Goal: Task Accomplishment & Management: Use online tool/utility

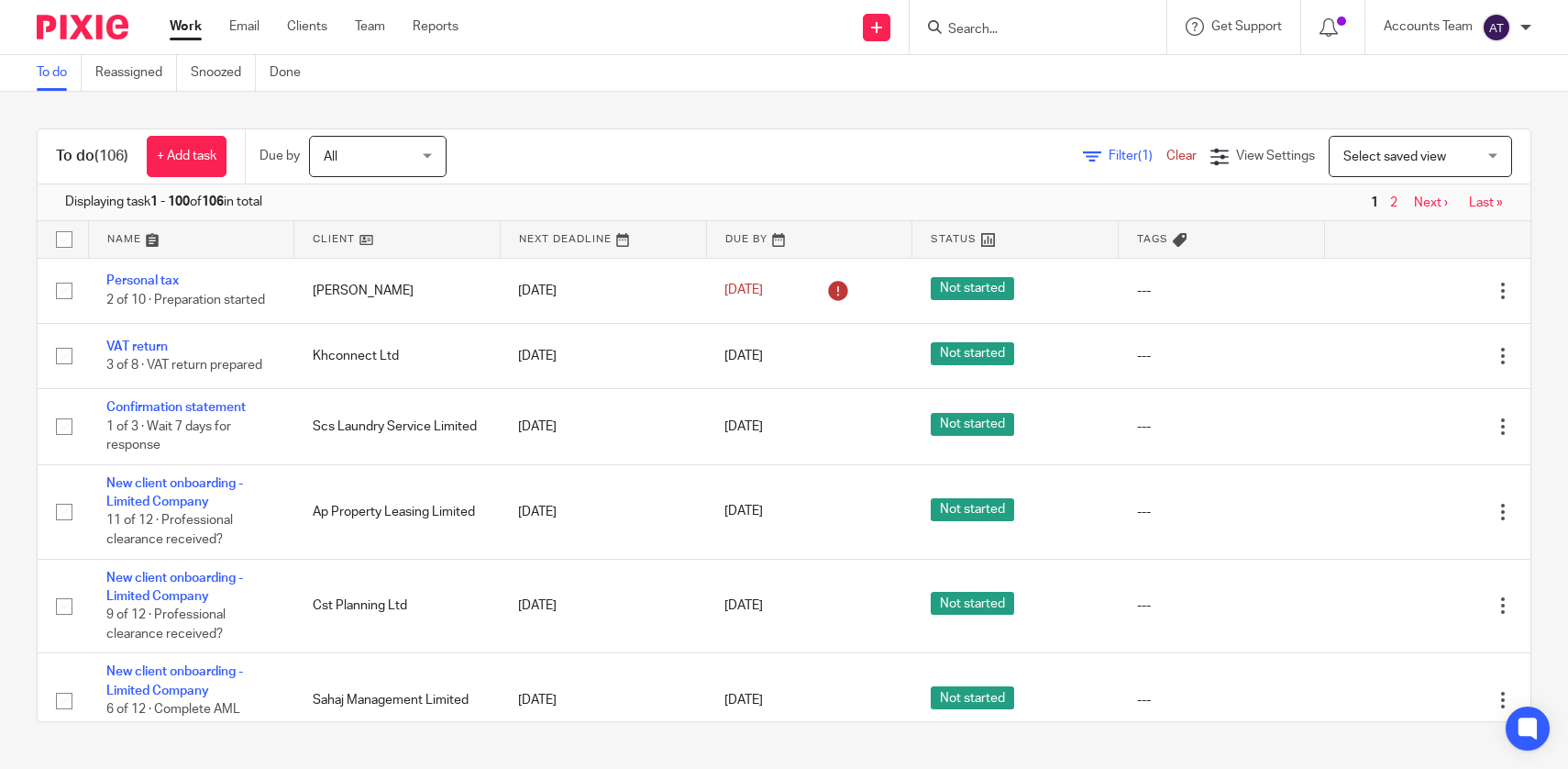
click at [1004, 33] on input "Search" at bounding box center [1028, 30] width 165 height 16
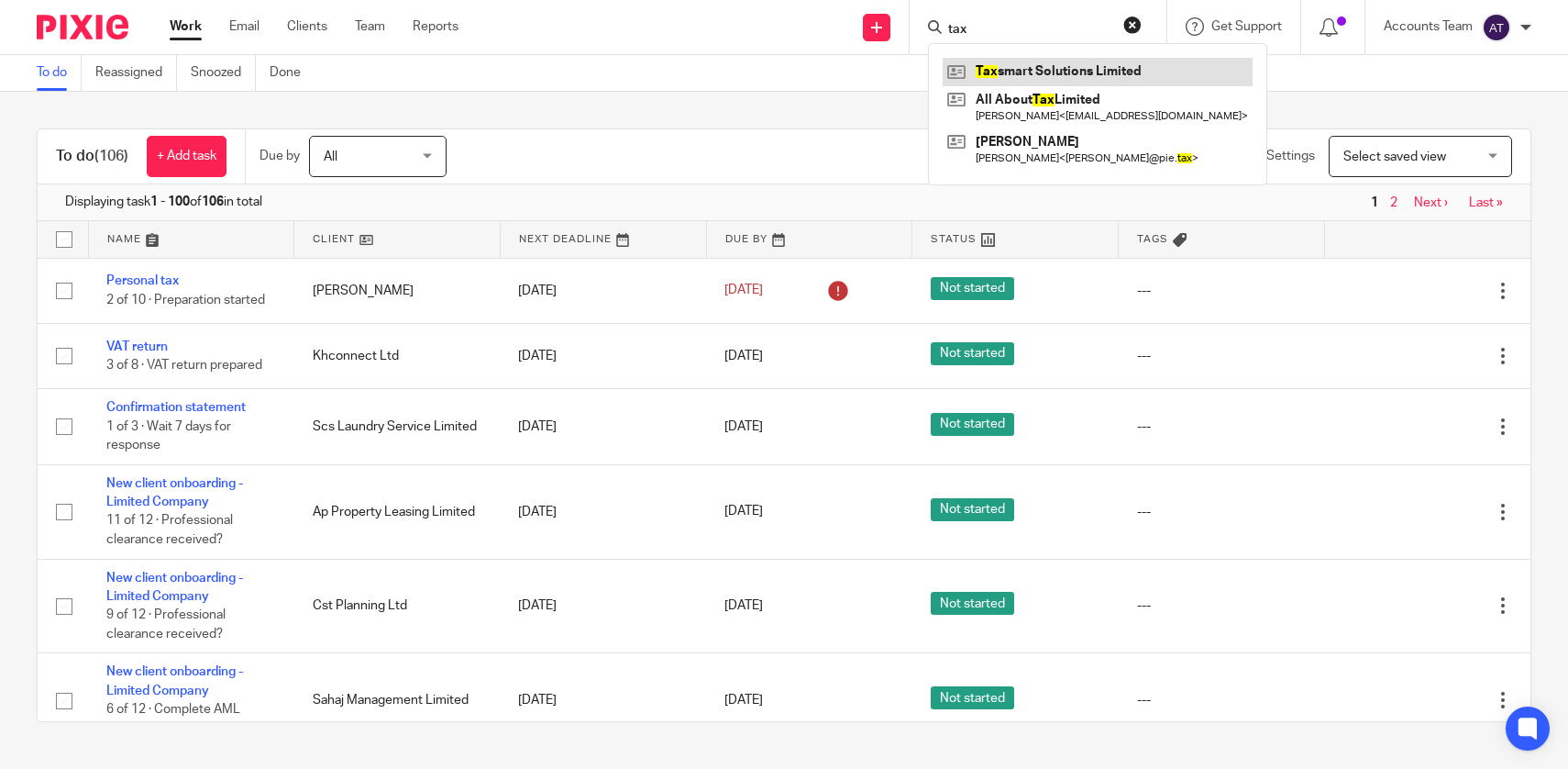
type input "tax"
click at [1024, 71] on link at bounding box center [1097, 71] width 310 height 27
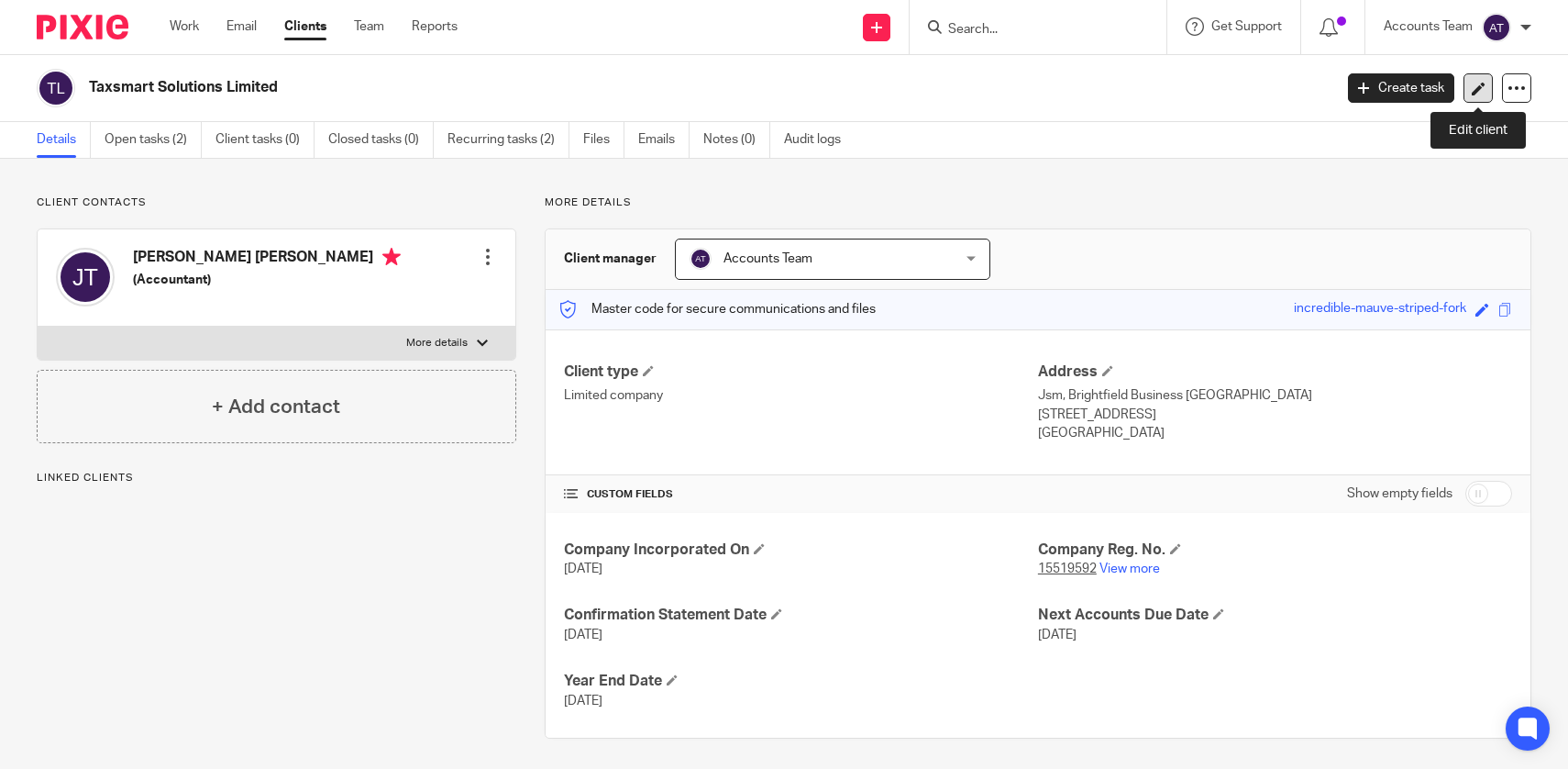
click at [1474, 91] on icon at bounding box center [1478, 89] width 14 height 14
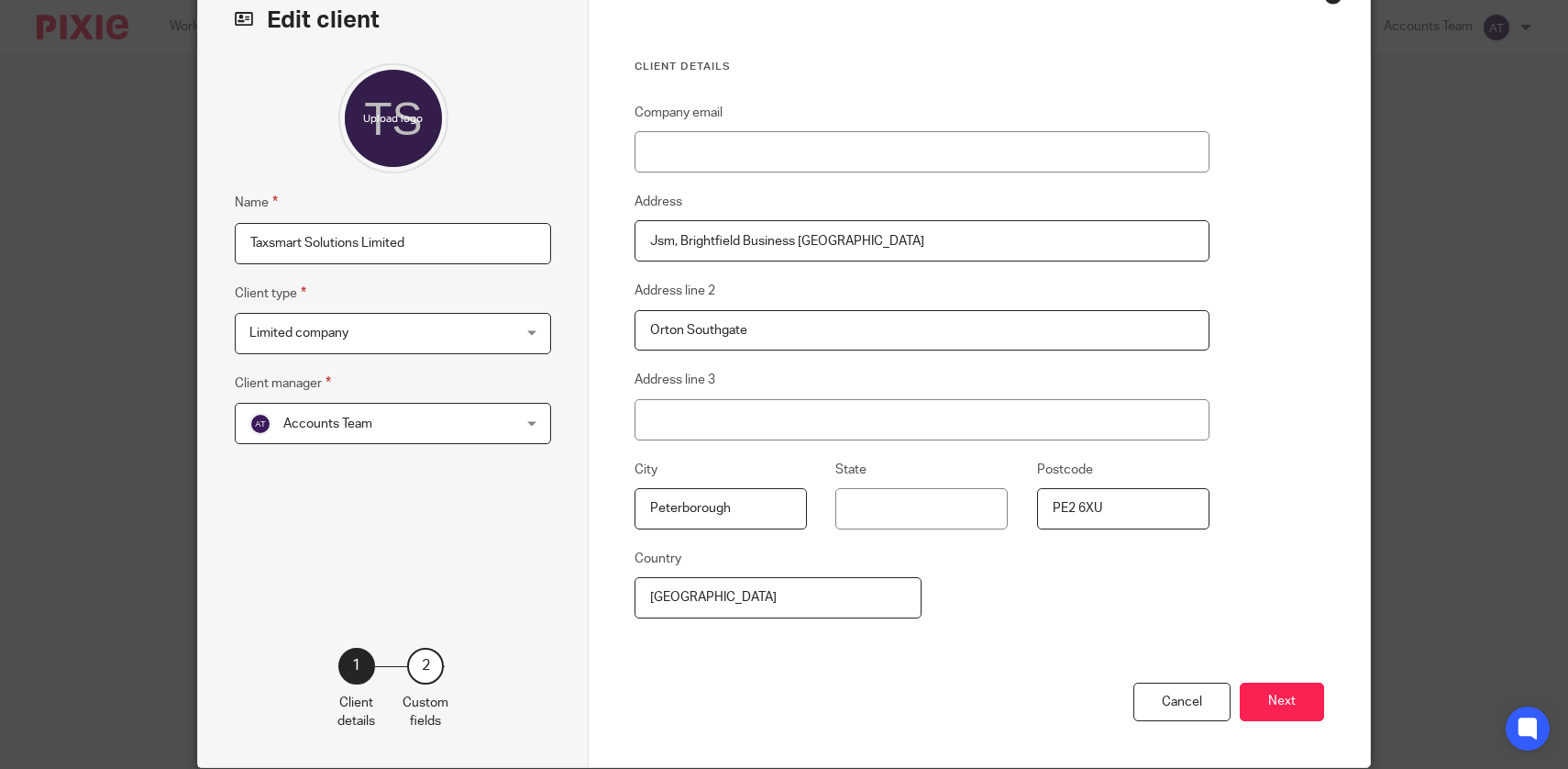
scroll to position [182, 0]
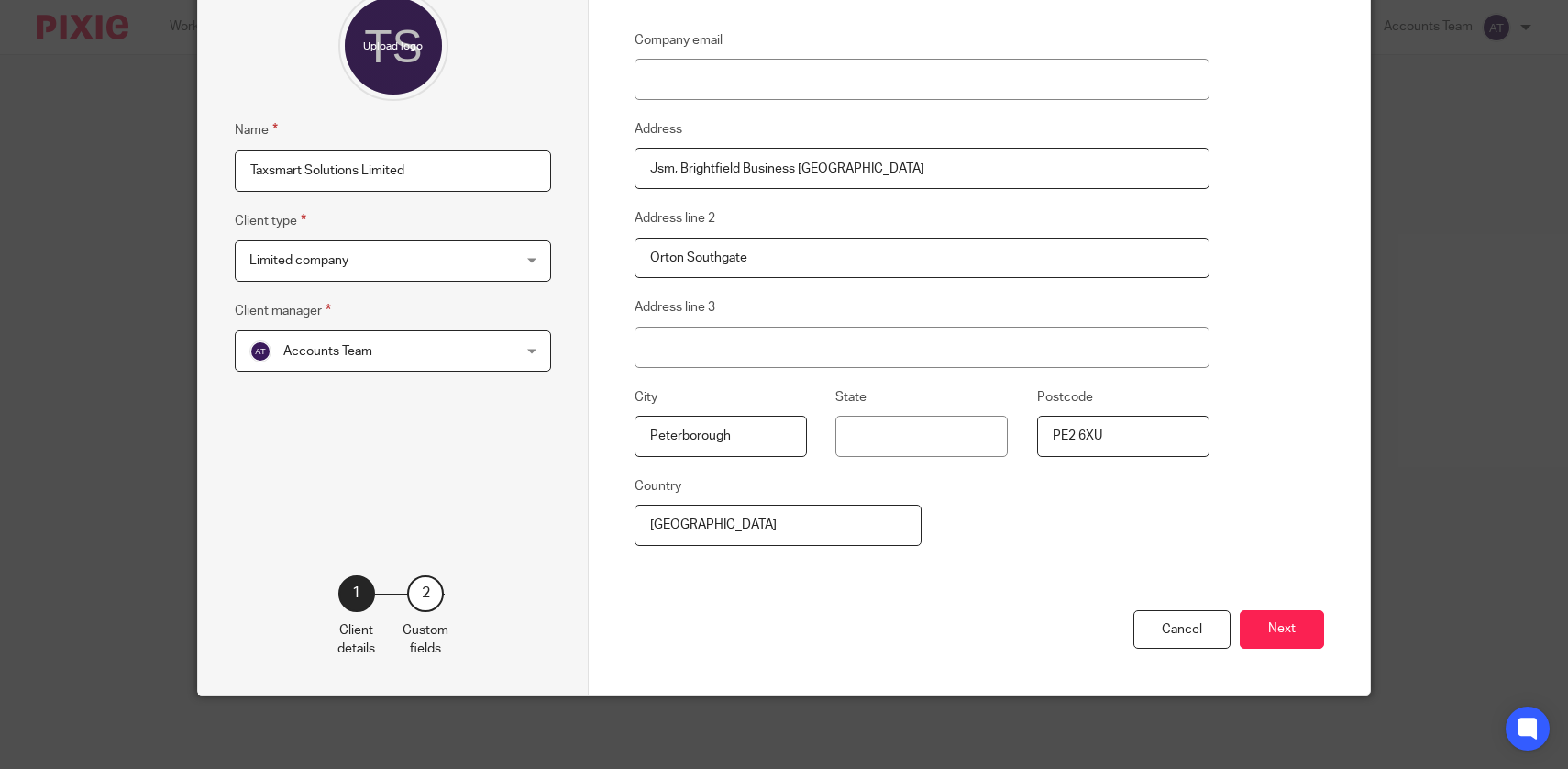
click at [1247, 661] on div "Cancel Next" at bounding box center [979, 653] width 689 height 85
click at [1267, 638] on button "Next" at bounding box center [1281, 630] width 84 height 40
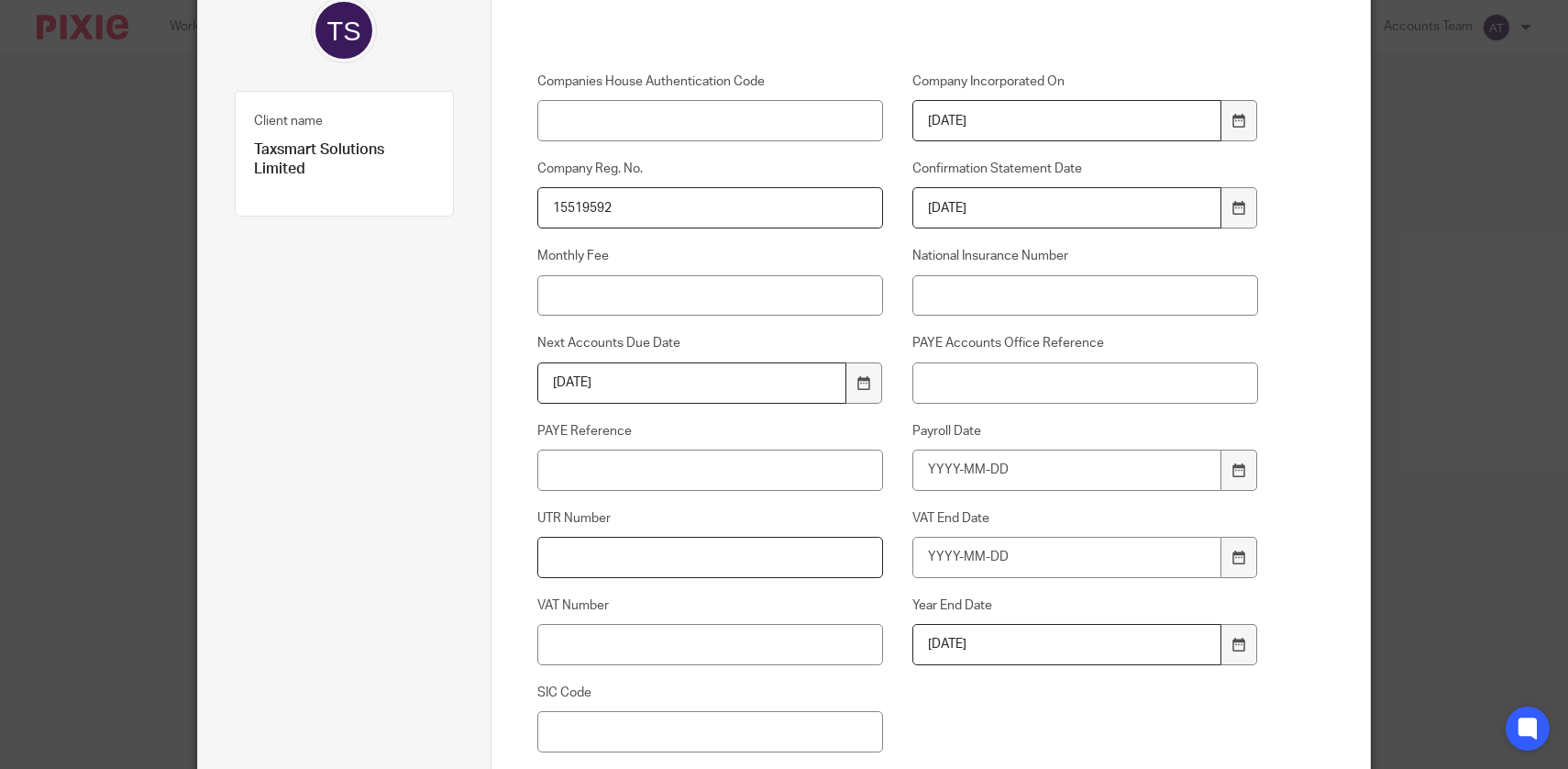
click at [724, 567] on input "UTR Number" at bounding box center [711, 557] width 347 height 42
click at [739, 571] on input "8386213041" at bounding box center [711, 557] width 347 height 42
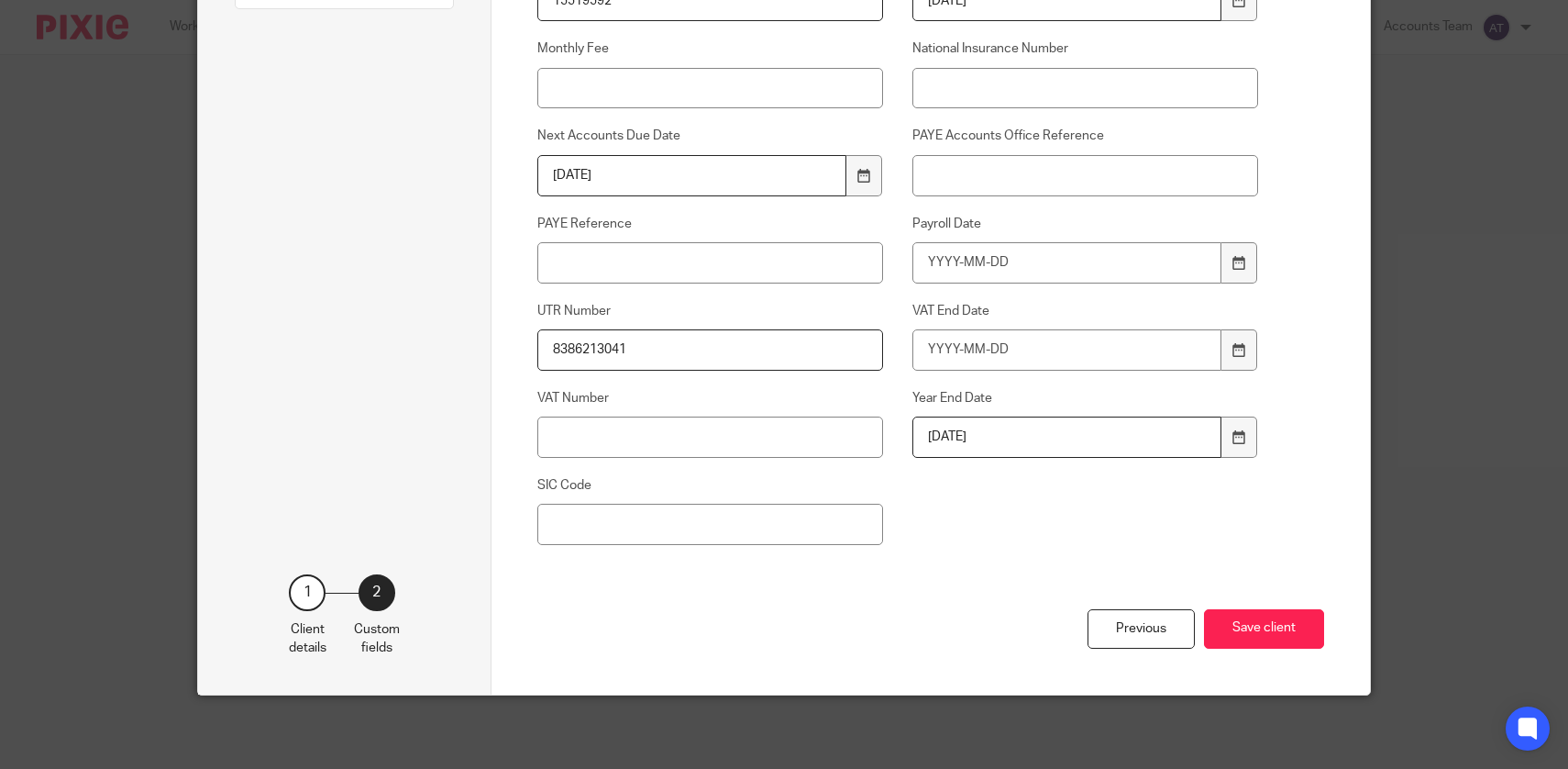
type input "8386213041"
click at [1300, 670] on div "Previous Save client" at bounding box center [932, 652] width 788 height 85
click at [1274, 630] on button "Save client" at bounding box center [1264, 629] width 120 height 40
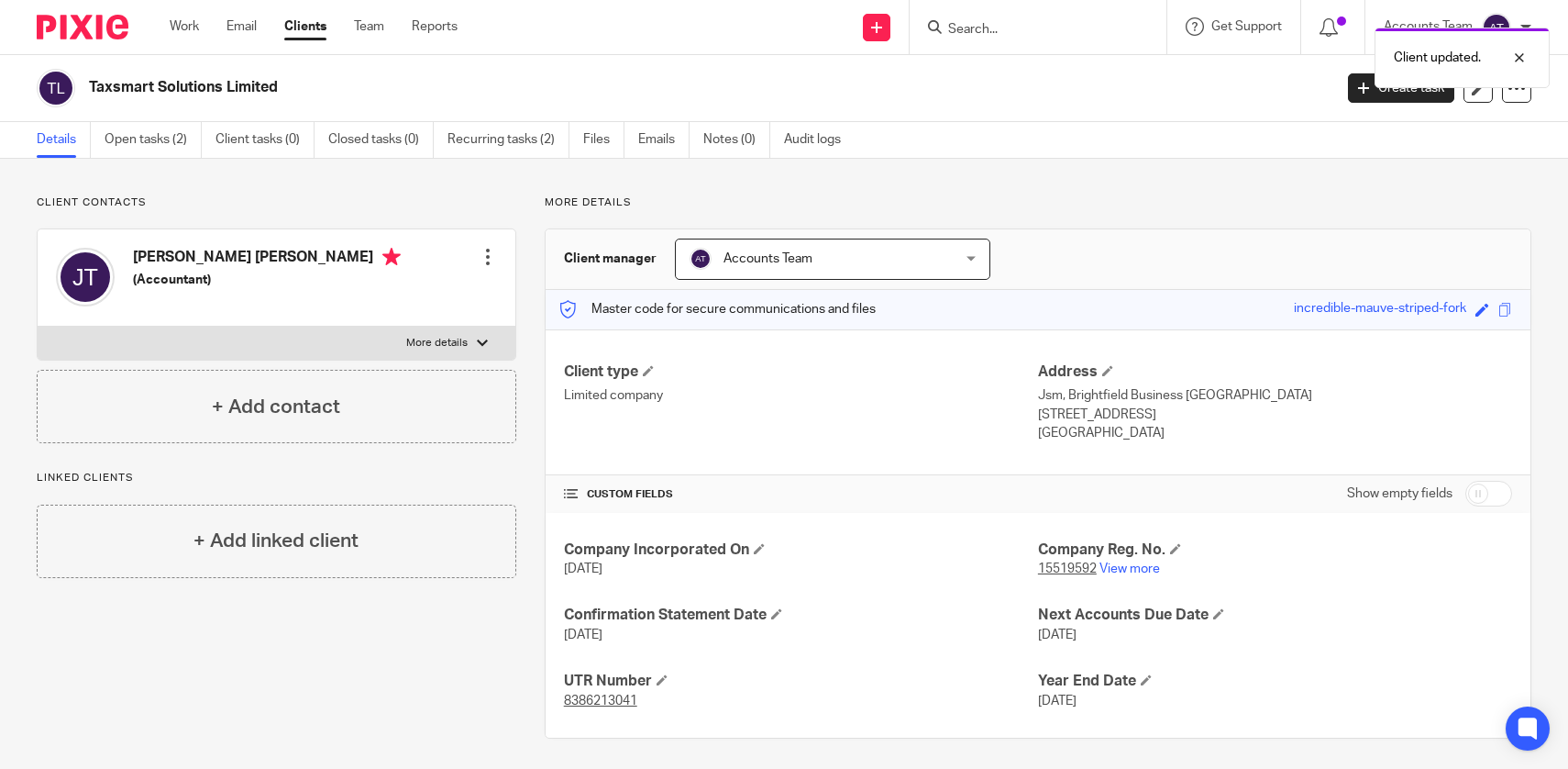
click at [966, 39] on div "Client updated." at bounding box center [1166, 53] width 766 height 70
click at [966, 31] on div "Client updated." at bounding box center [1166, 53] width 766 height 70
click at [966, 20] on div "Client updated." at bounding box center [1166, 53] width 766 height 70
click at [968, 23] on div "Client updated." at bounding box center [1166, 53] width 766 height 70
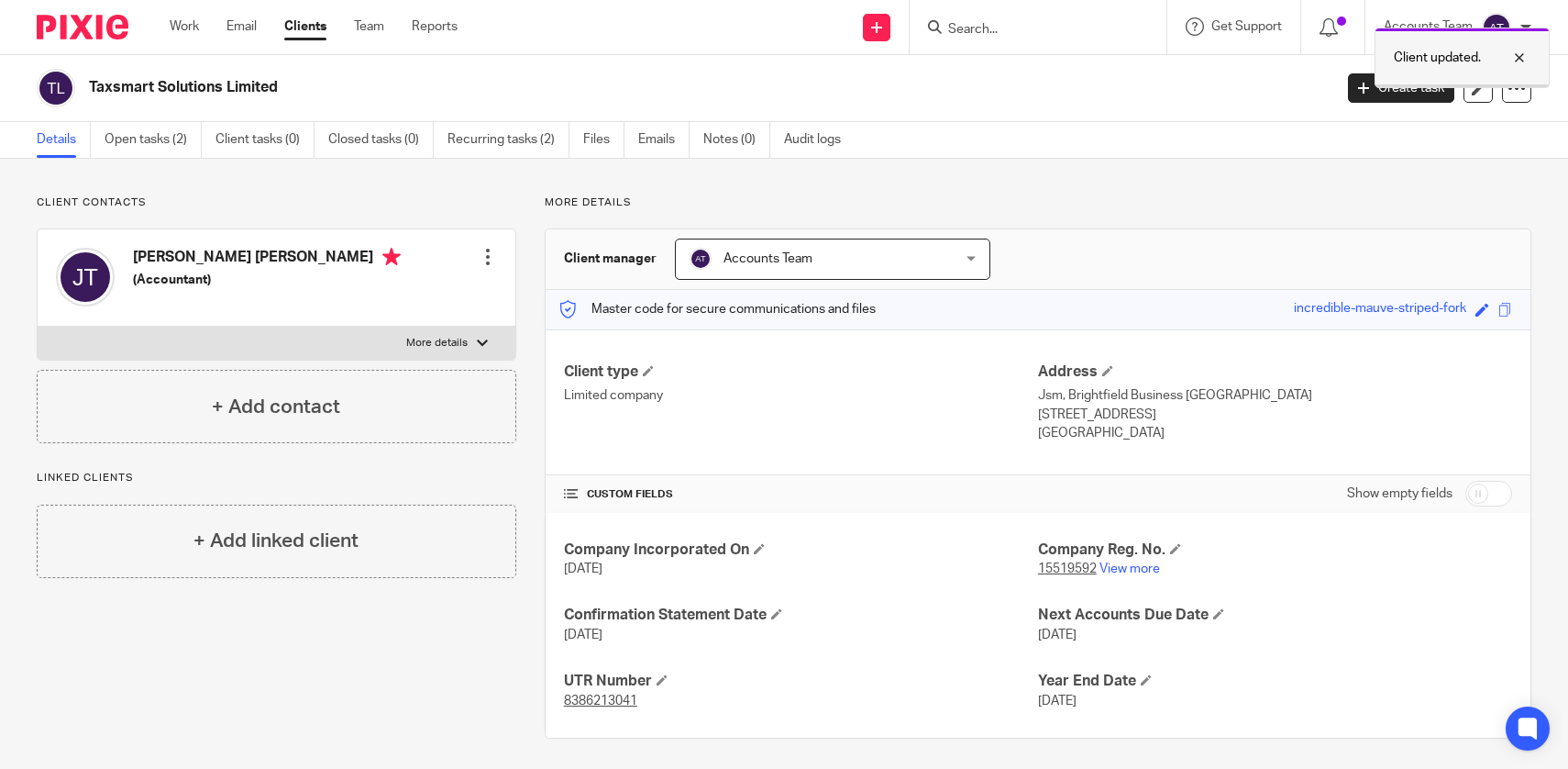
click at [1514, 55] on div at bounding box center [1505, 57] width 49 height 22
click at [970, 34] on input "Search" at bounding box center [1028, 30] width 165 height 16
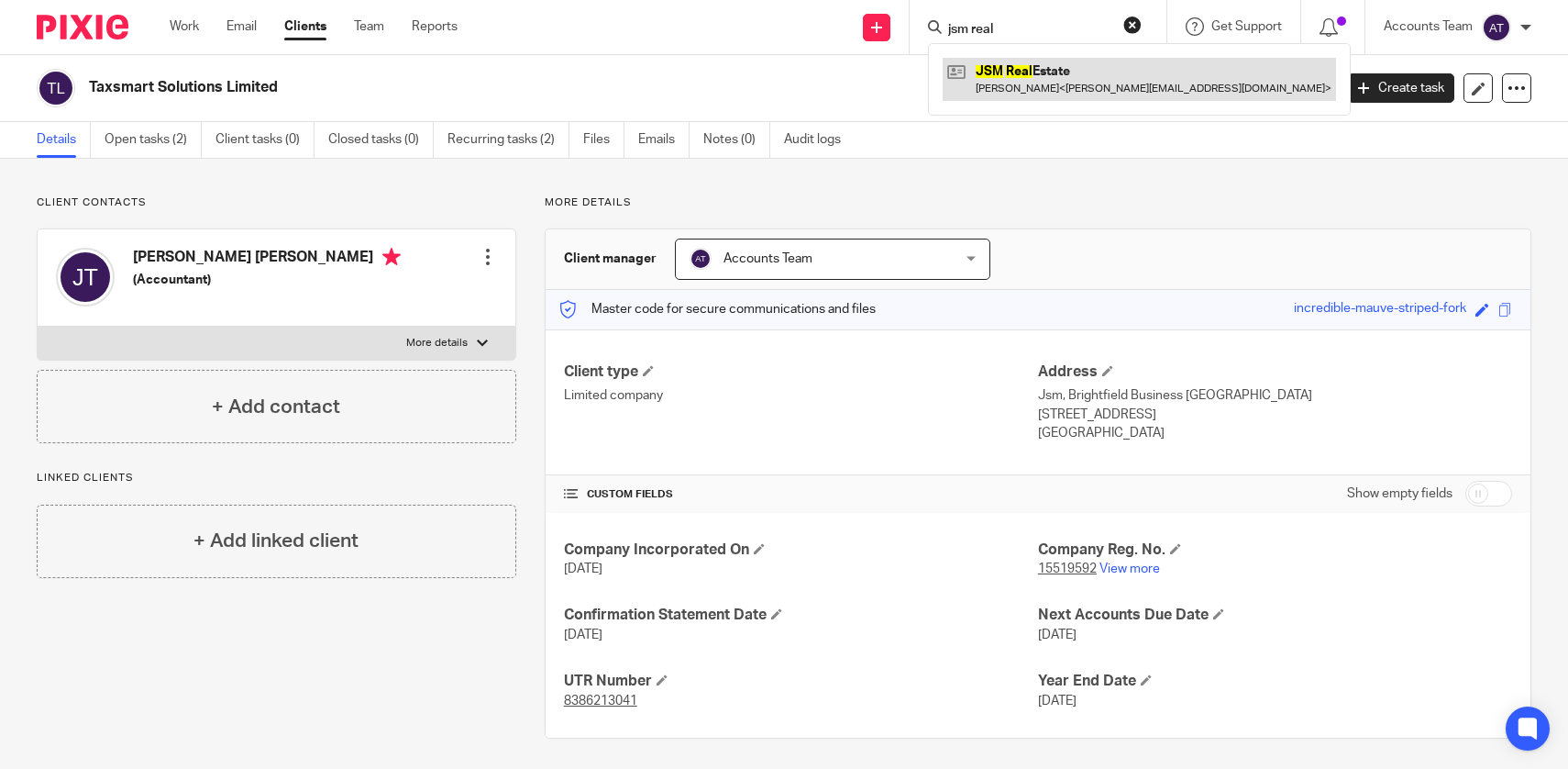
type input "jsm real"
click at [1021, 86] on link at bounding box center [1138, 79] width 393 height 43
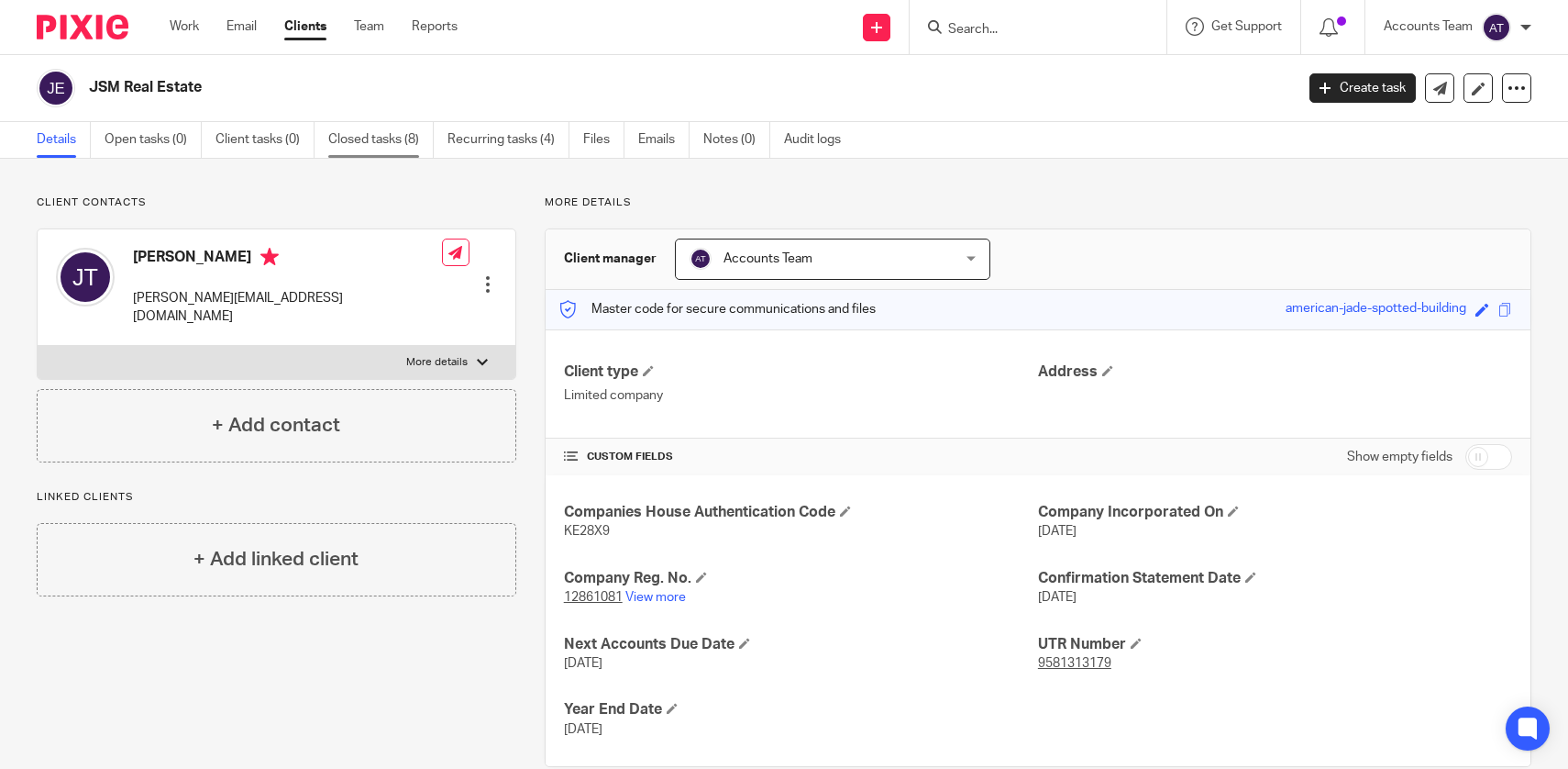
click at [406, 133] on link "Closed tasks (8)" at bounding box center [380, 139] width 105 height 36
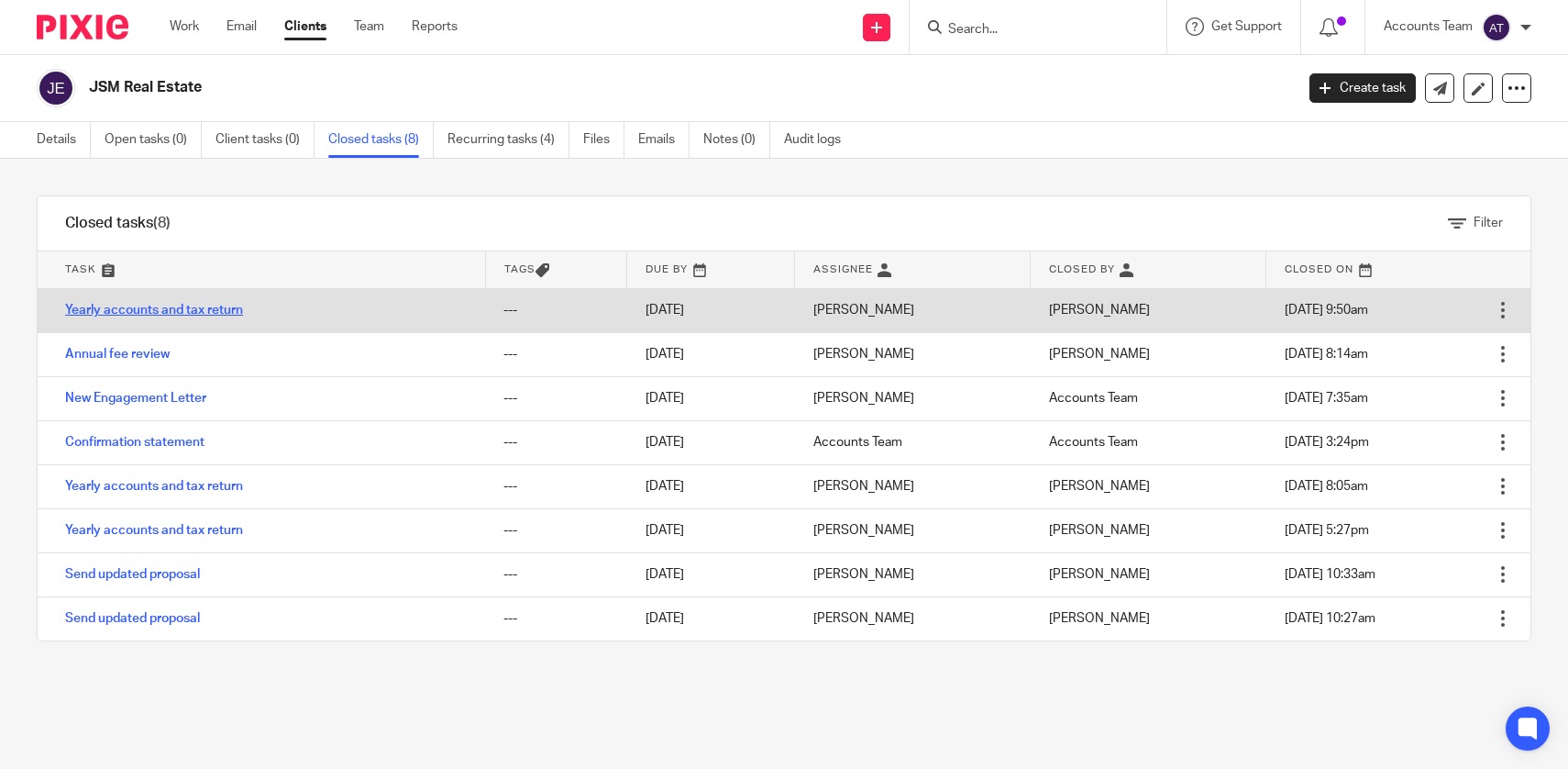
click at [123, 312] on link "Yearly accounts and tax return" at bounding box center [154, 309] width 178 height 13
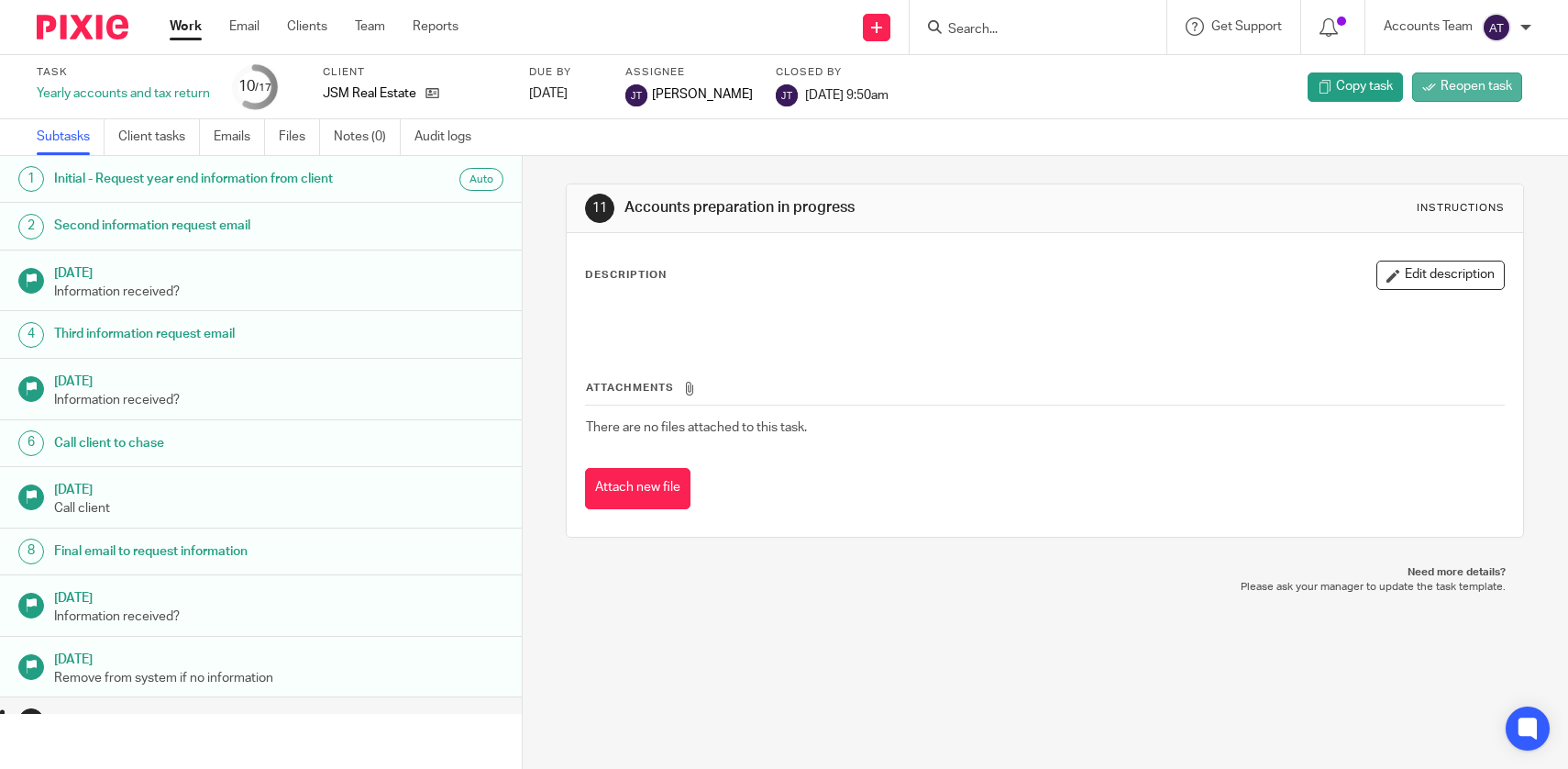
click at [1500, 88] on span "Reopen task" at bounding box center [1476, 86] width 71 height 18
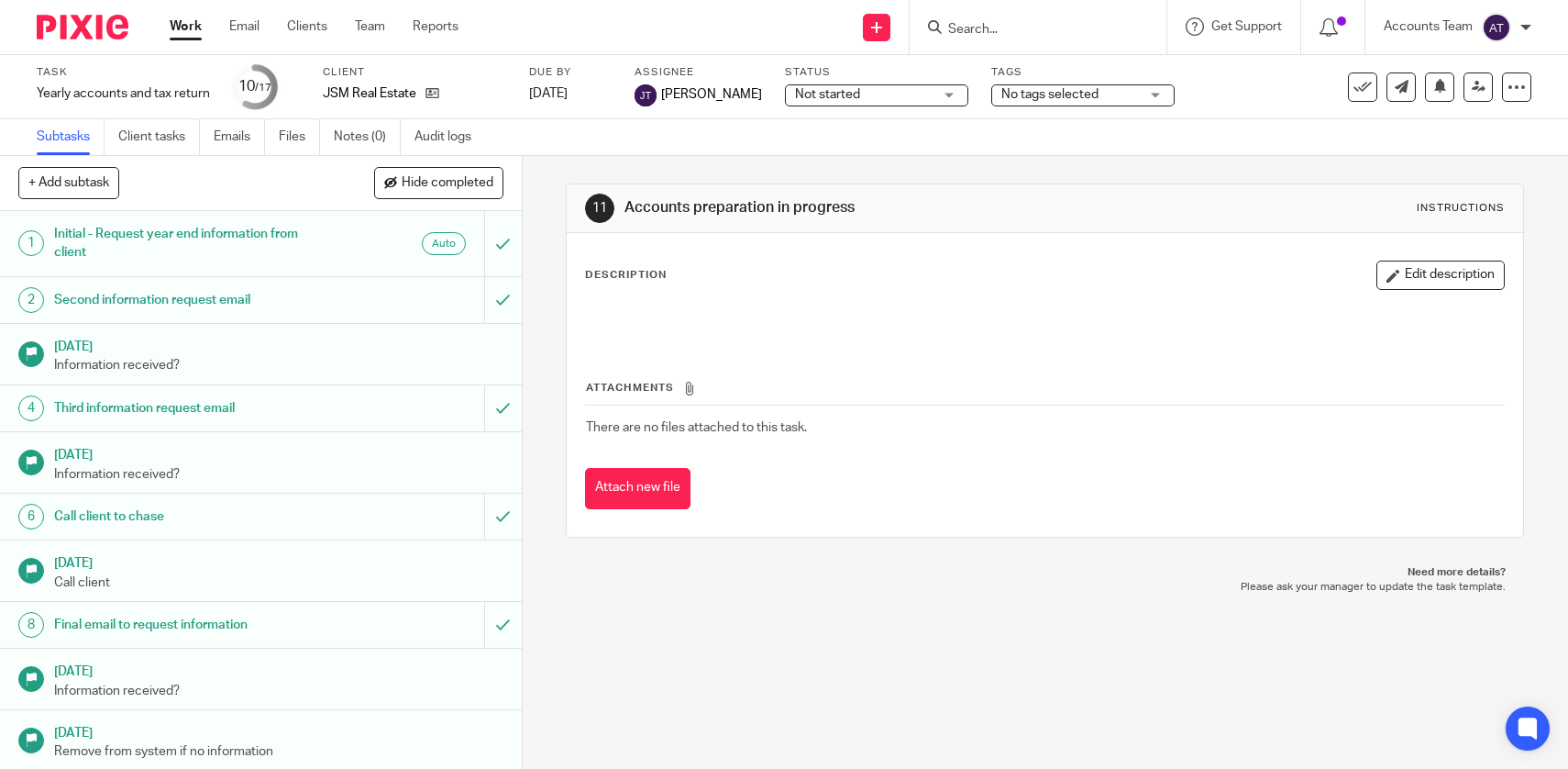
scroll to position [333, 0]
